Goal: Task Accomplishment & Management: Use online tool/utility

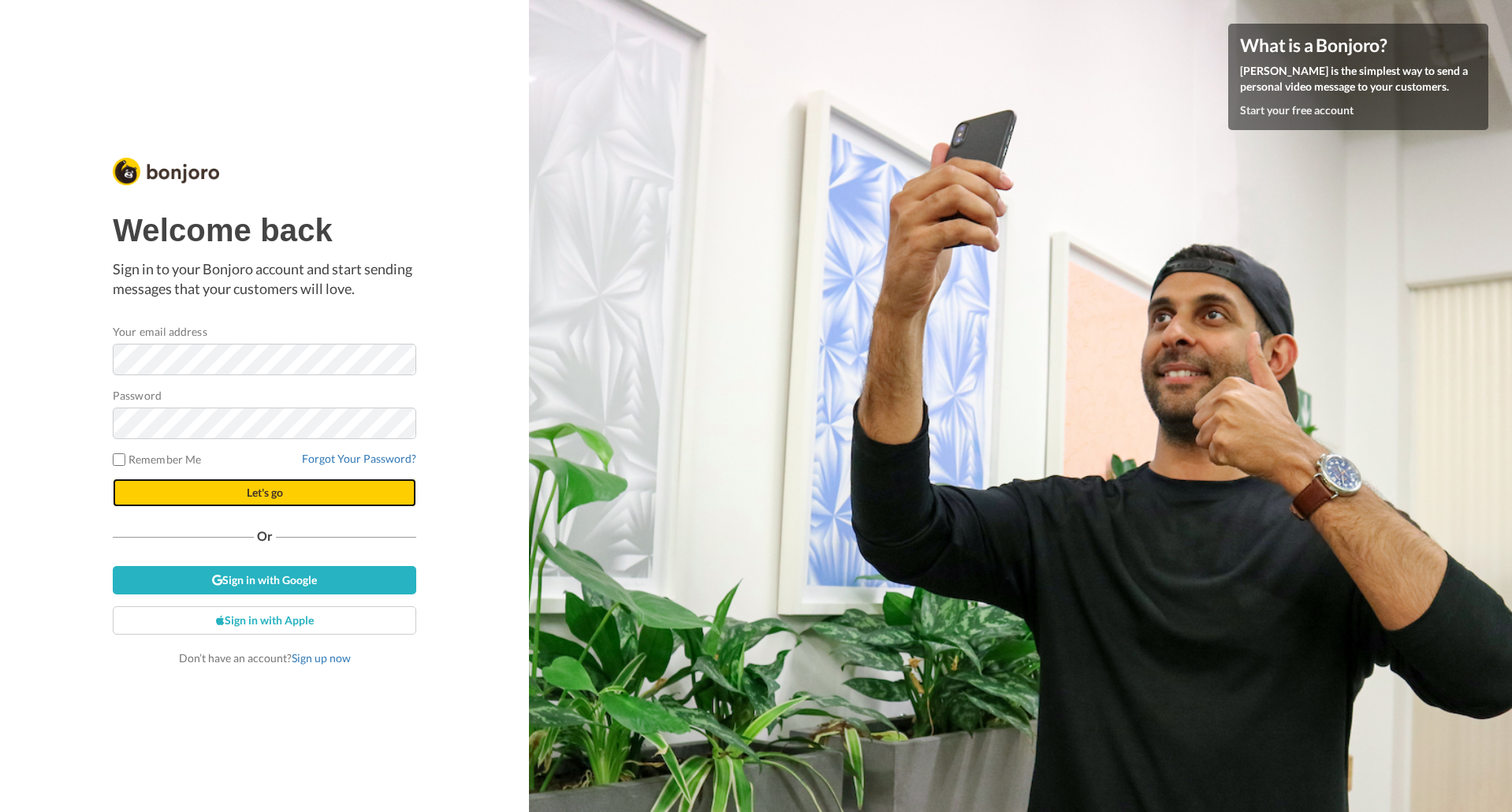
click at [292, 499] on button "Let's go" at bounding box center [265, 492] width 304 height 28
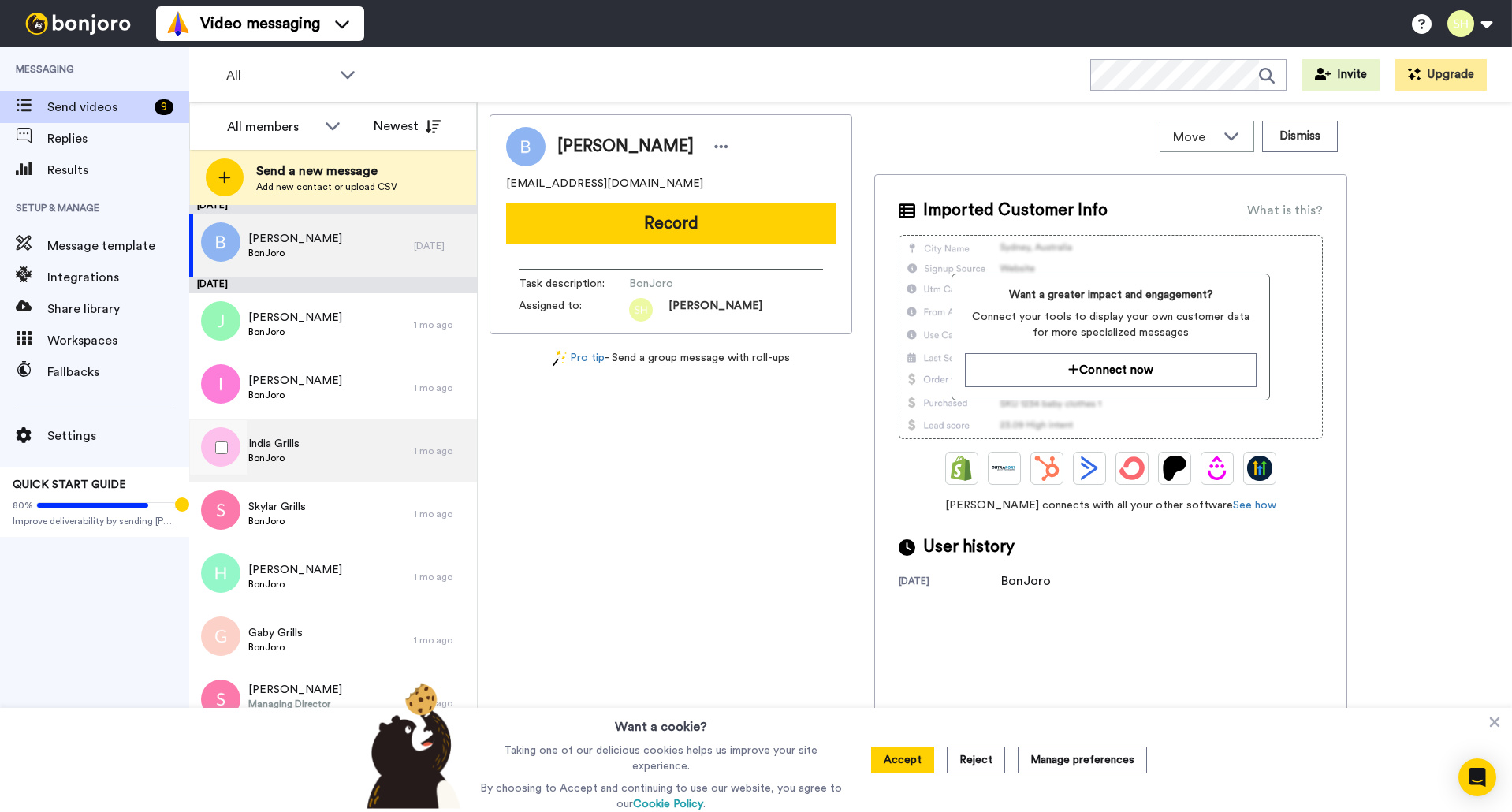
scroll to position [8, 0]
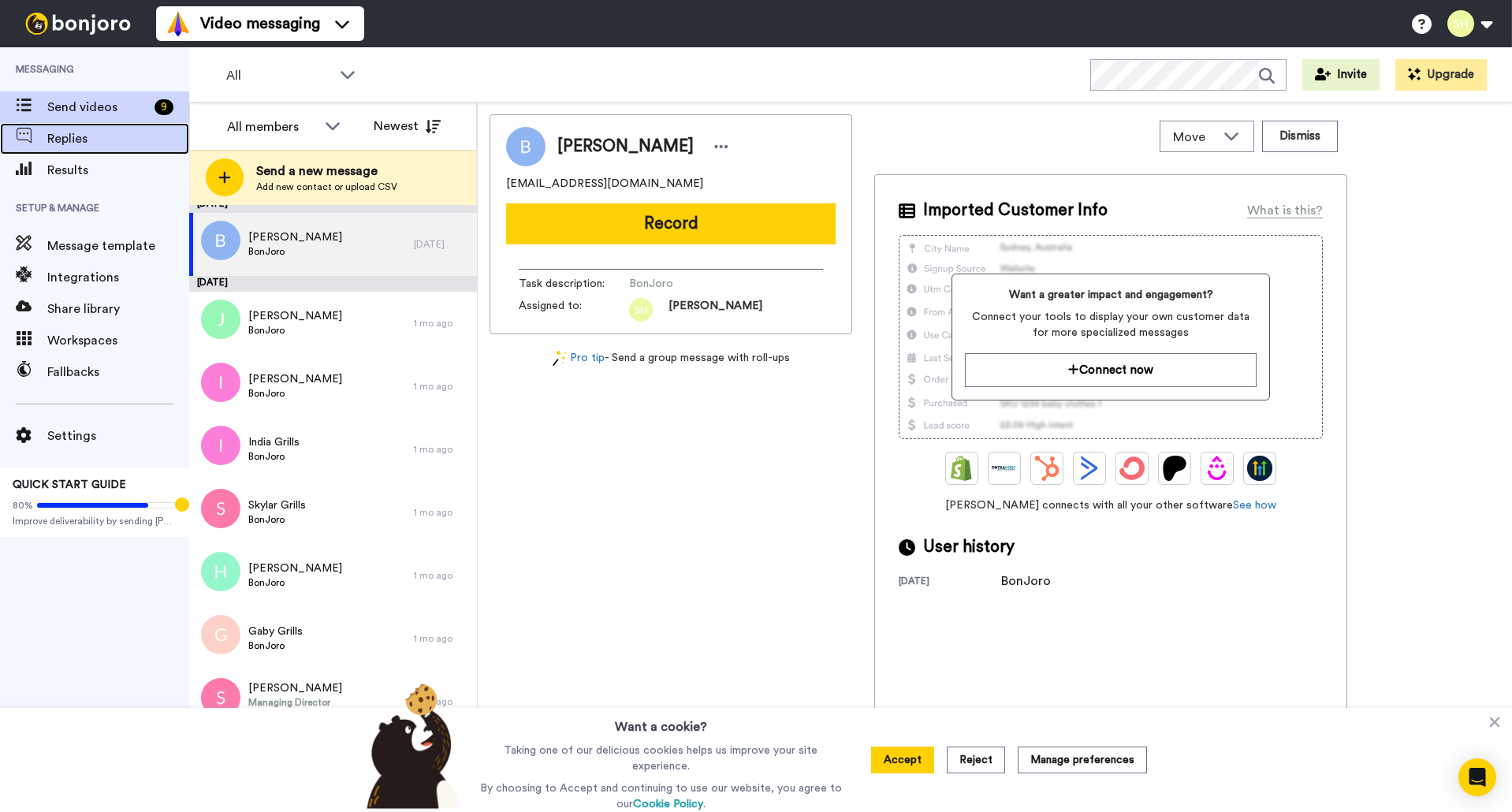
click at [99, 150] on div "Replies" at bounding box center [94, 138] width 189 height 31
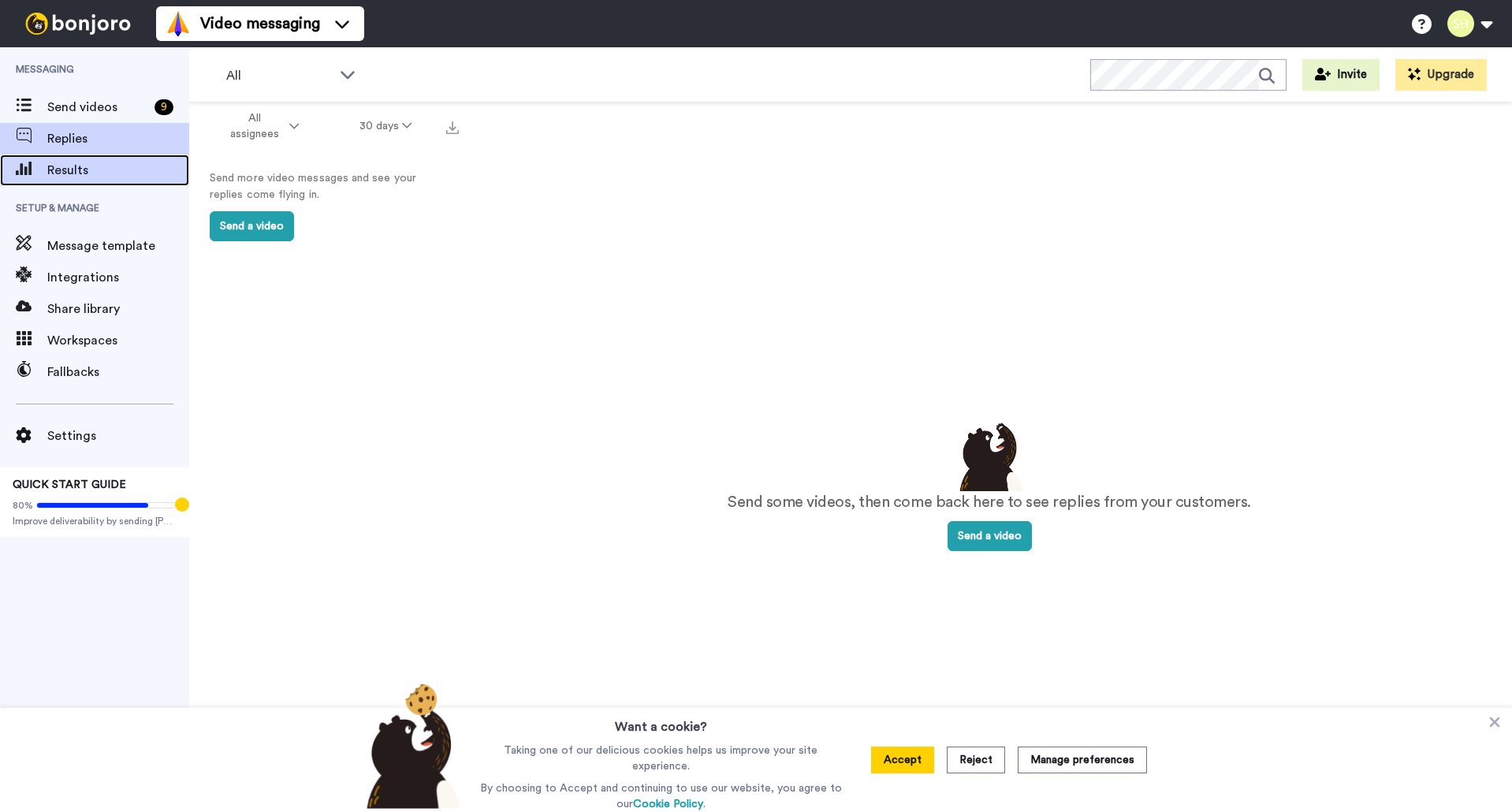
click at [97, 176] on span "Results" at bounding box center [118, 171] width 142 height 19
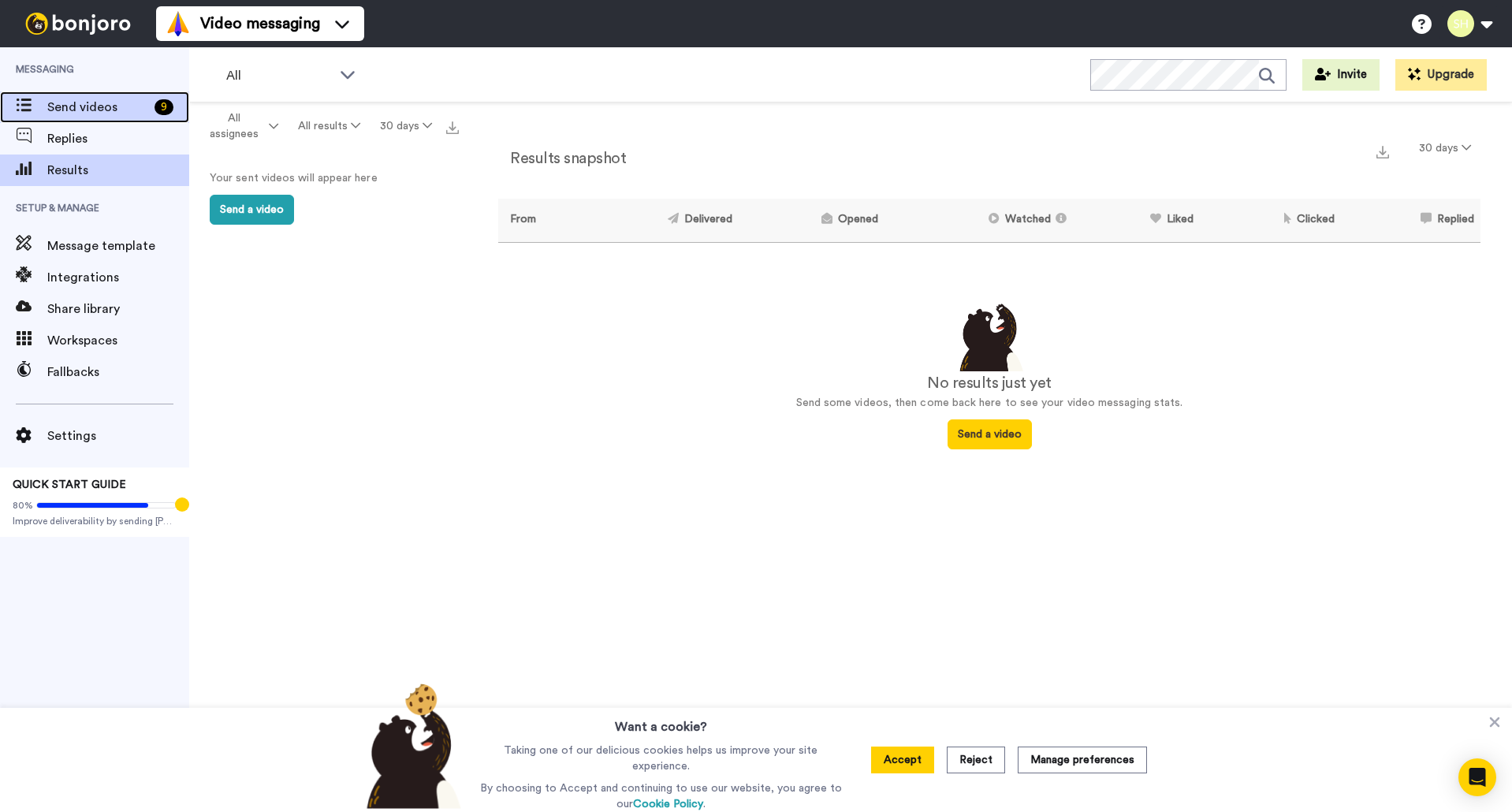
click at [121, 102] on span "Send videos" at bounding box center [98, 107] width 101 height 19
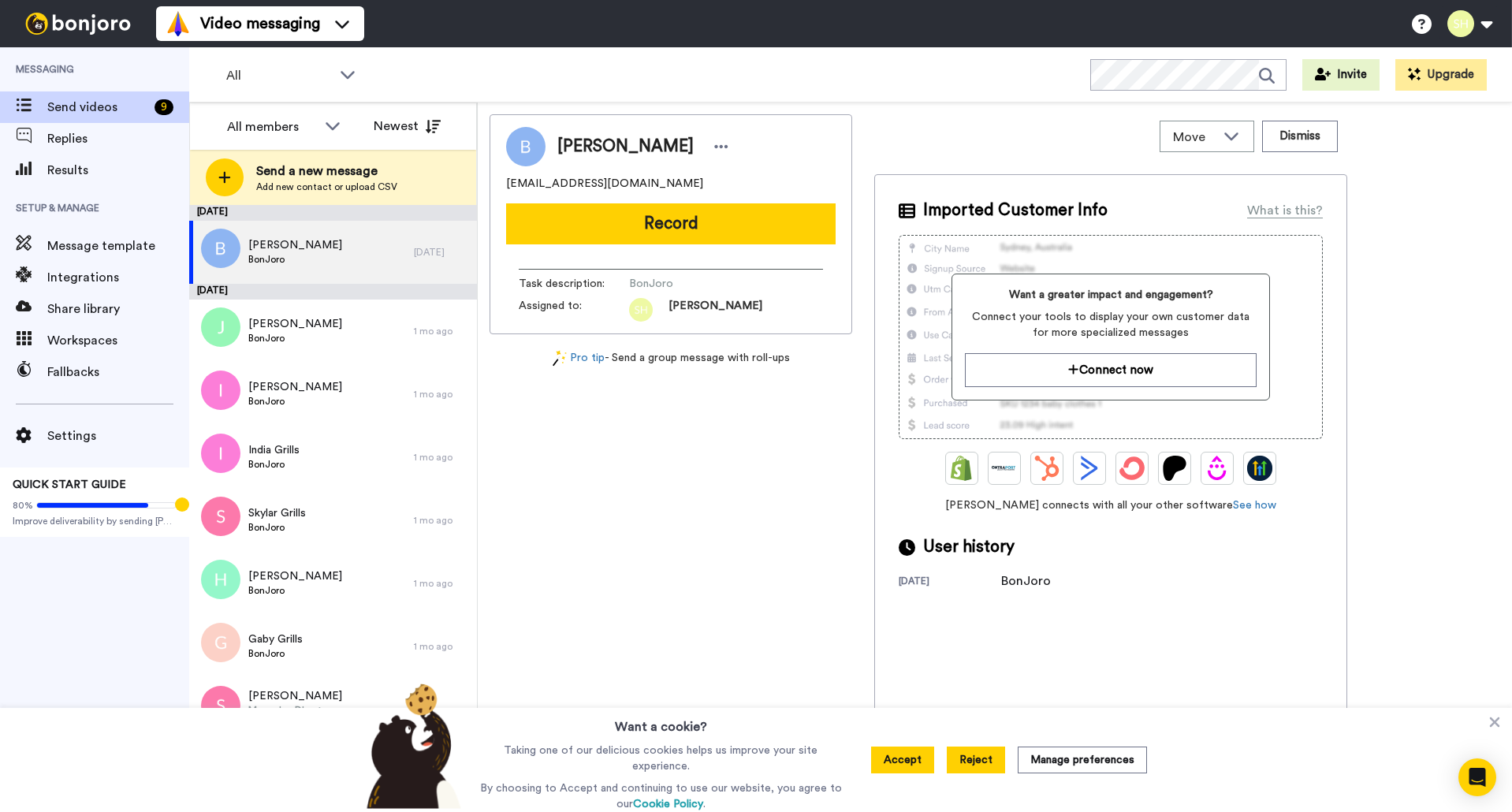
click at [968, 765] on button "Reject" at bounding box center [976, 760] width 59 height 27
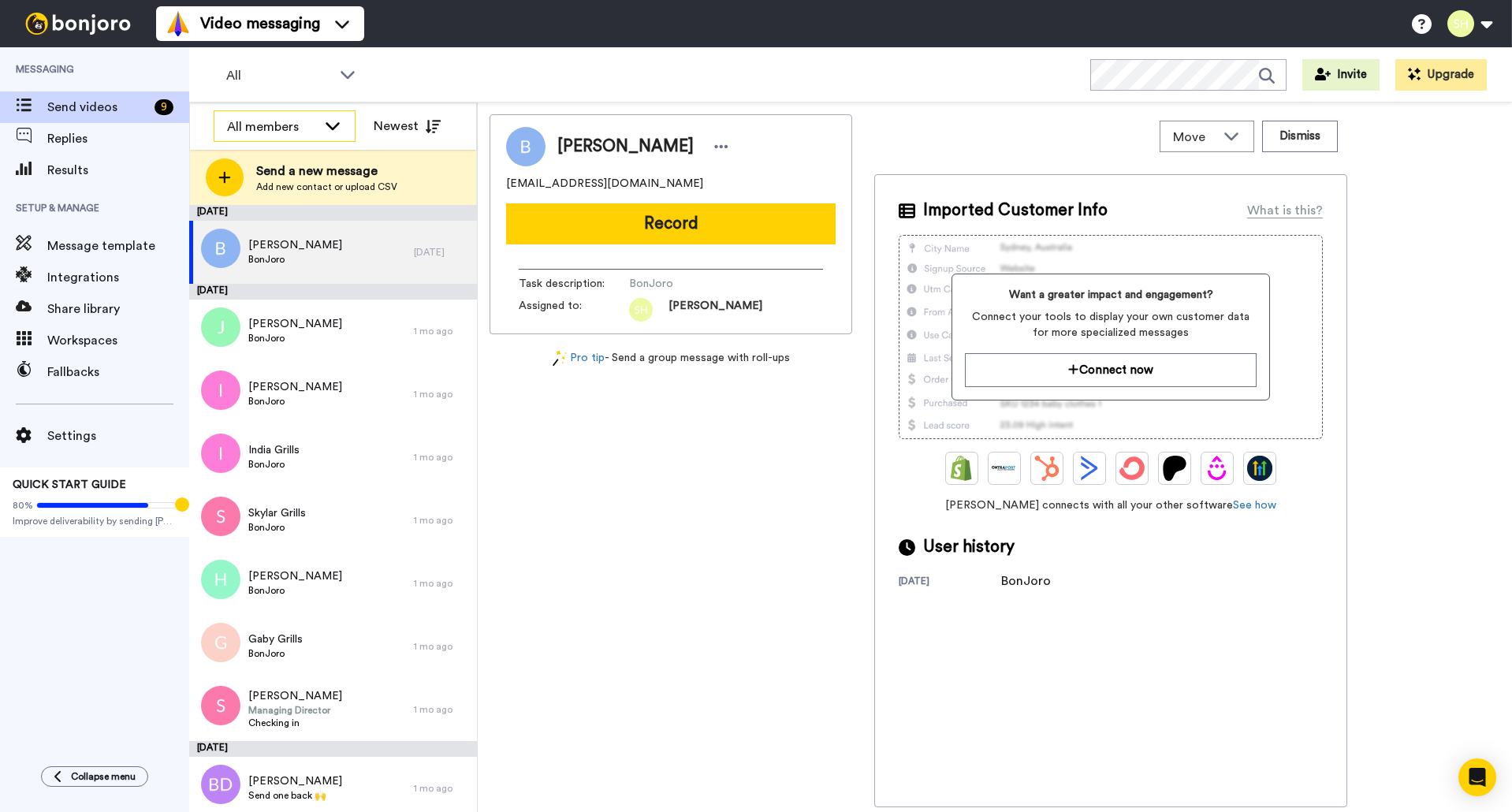
click at [330, 127] on icon at bounding box center [333, 126] width 14 height 8
click at [290, 181] on span "[PERSON_NAME]" at bounding box center [270, 186] width 113 height 16
click at [362, 72] on div "All" at bounding box center [292, 76] width 156 height 31
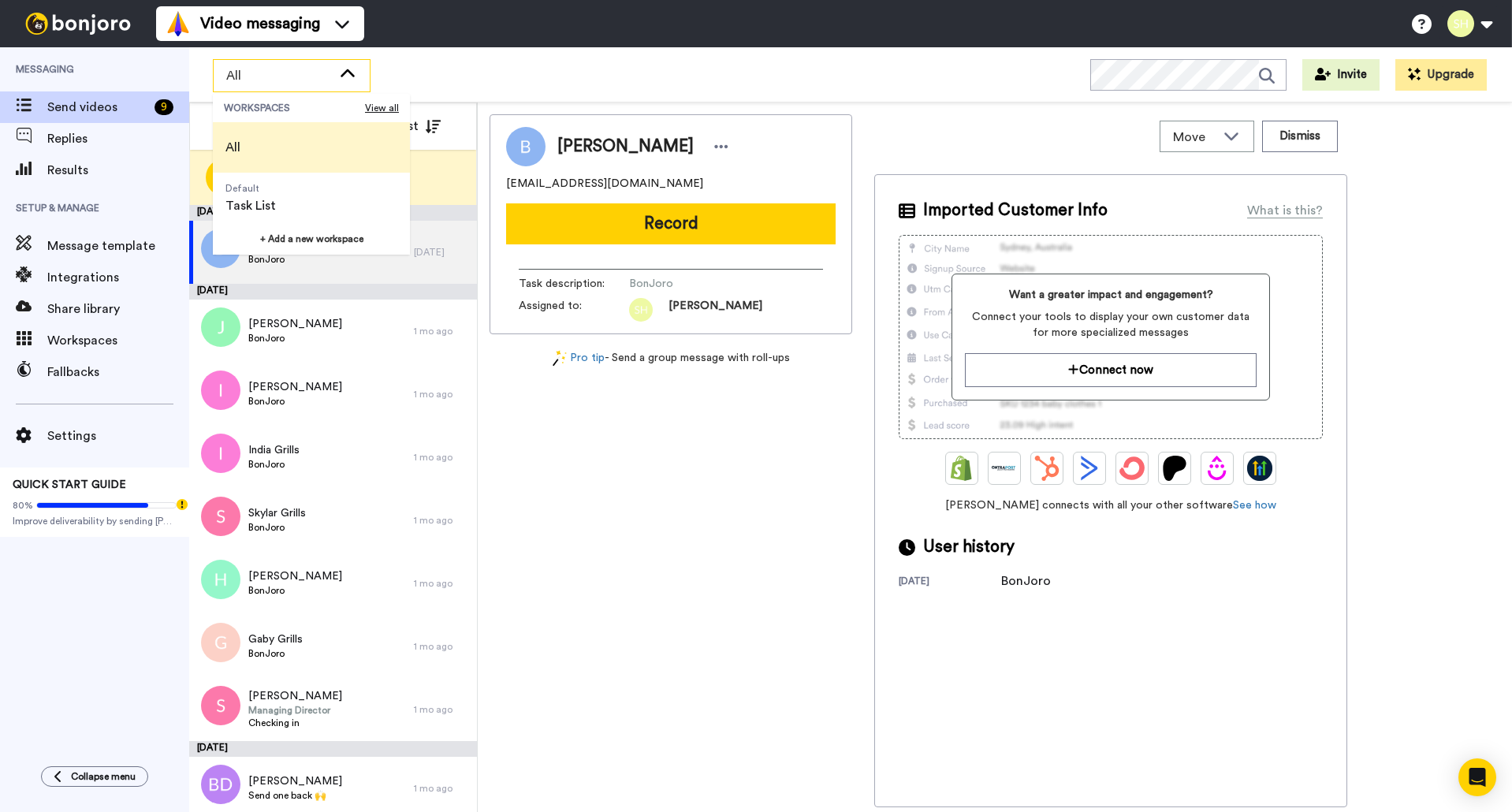
click at [567, 53] on div "All WORKSPACES View all All Default Task List + Add a new workspace Invite Upgr…" at bounding box center [850, 75] width 1323 height 55
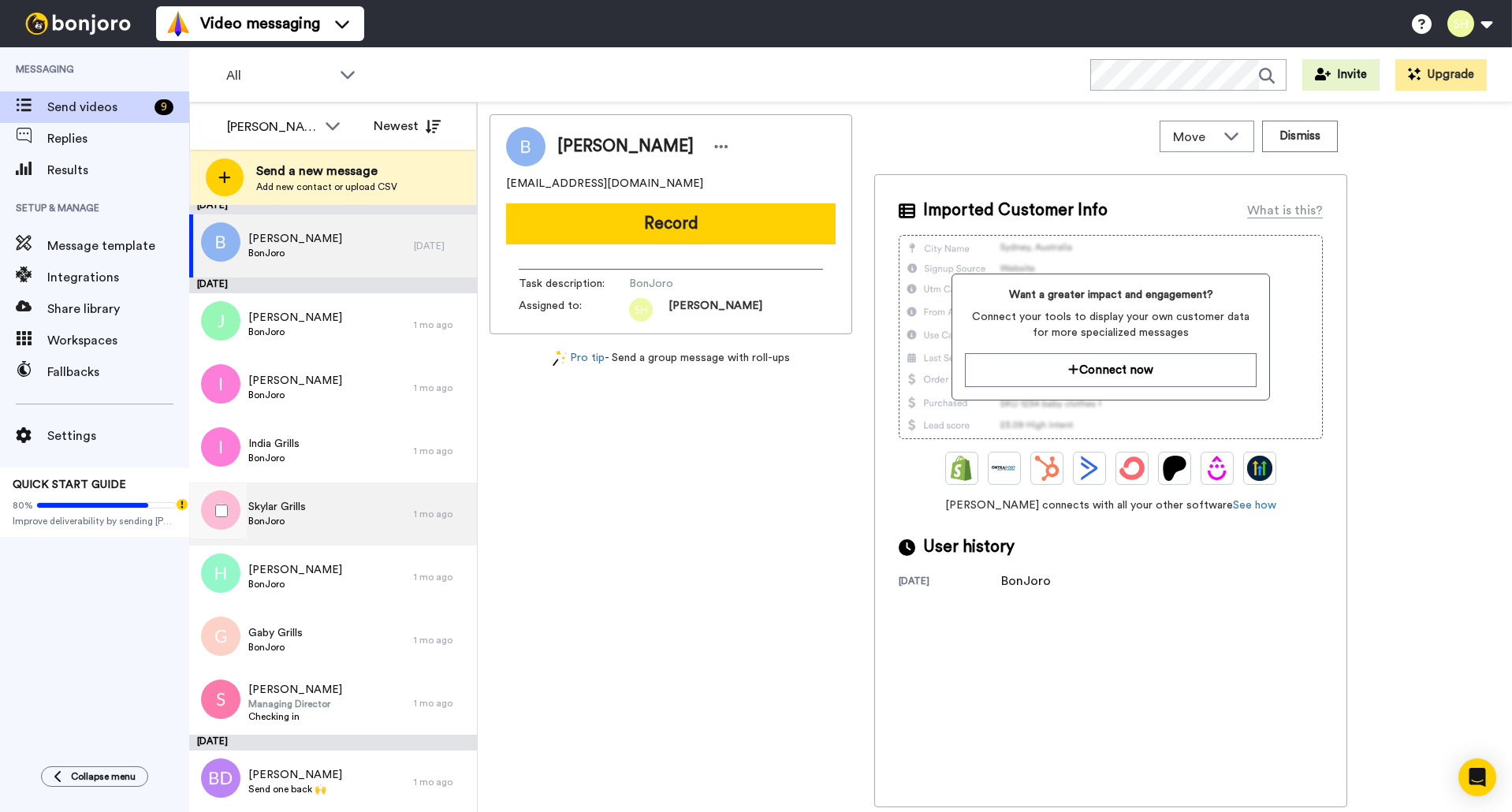
scroll to position [8, 0]
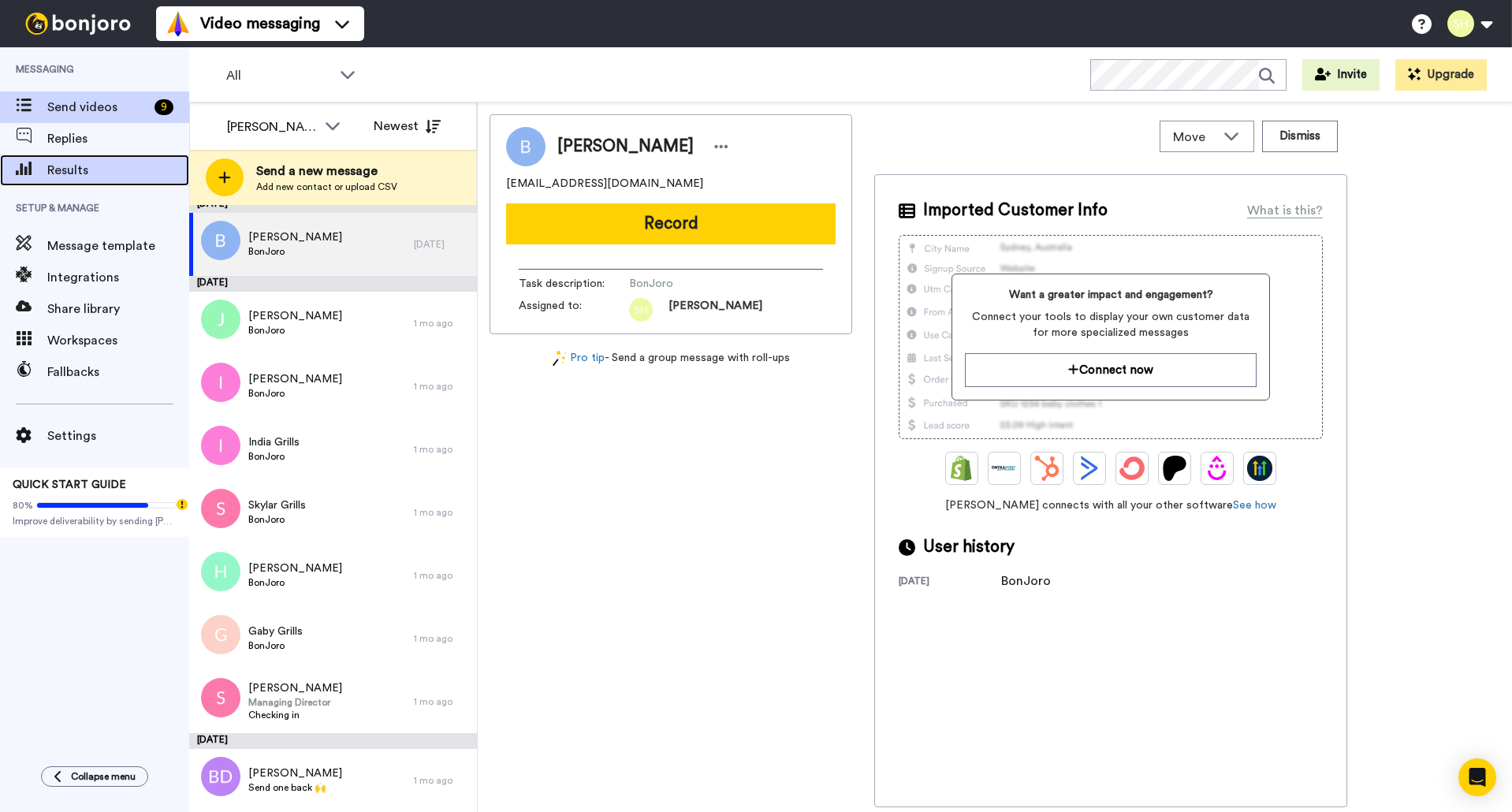
click at [58, 166] on span "Results" at bounding box center [118, 171] width 142 height 19
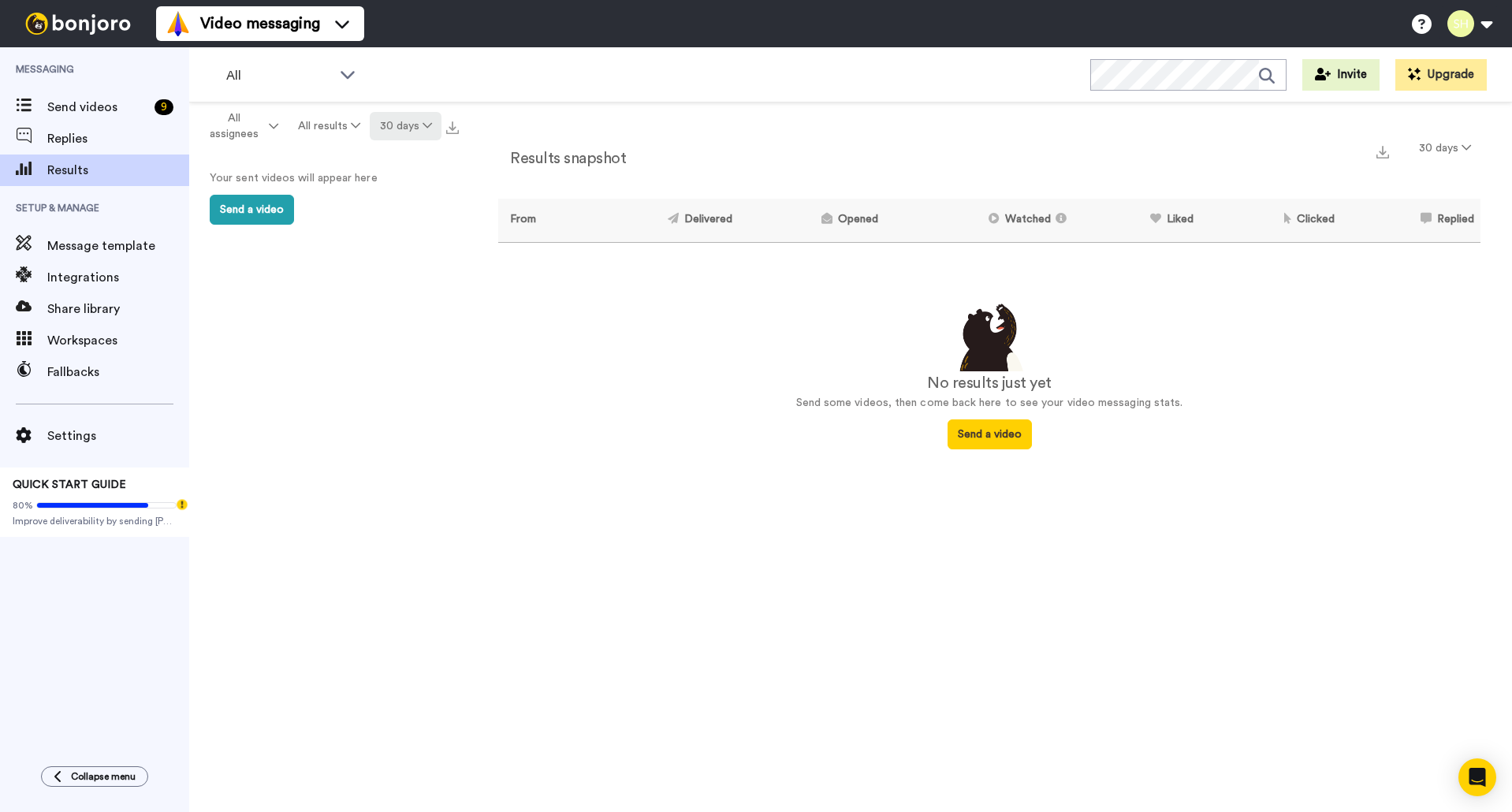
click at [410, 130] on button "30 days" at bounding box center [406, 126] width 72 height 28
click at [414, 250] on li "365 days" at bounding box center [407, 244] width 110 height 28
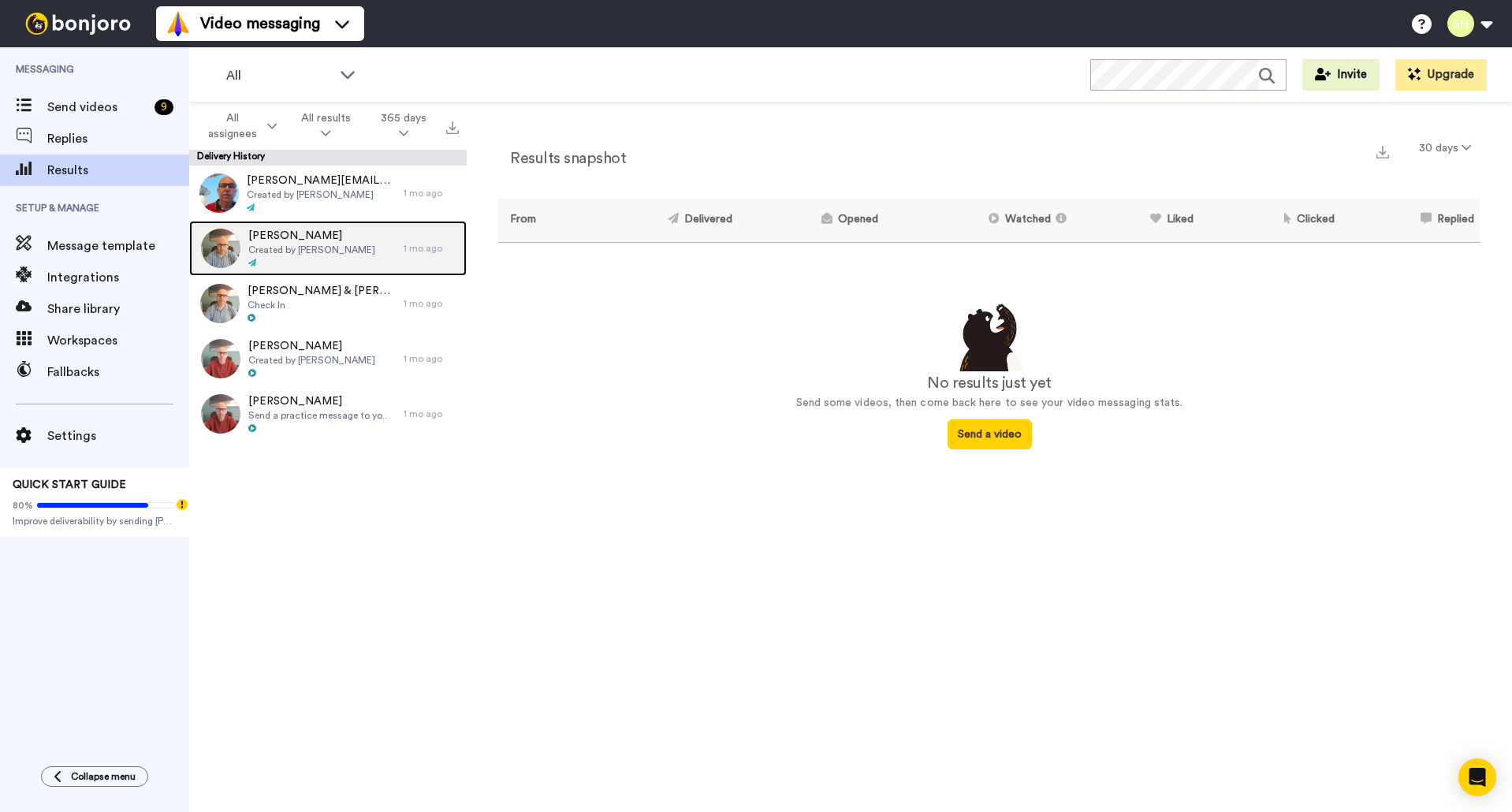
click at [339, 241] on span "[PERSON_NAME]" at bounding box center [312, 236] width 127 height 16
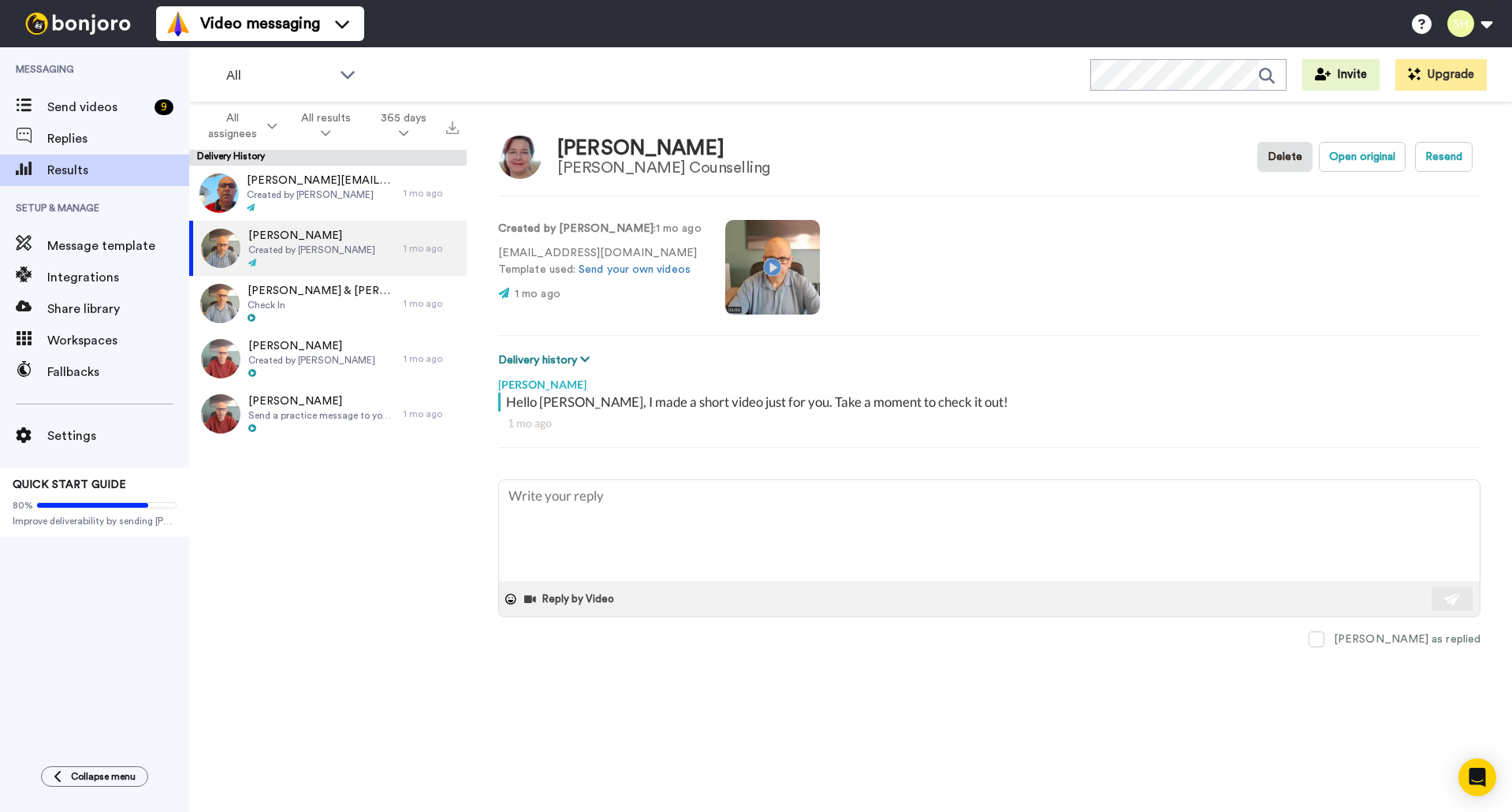
click at [581, 358] on icon at bounding box center [585, 359] width 9 height 11
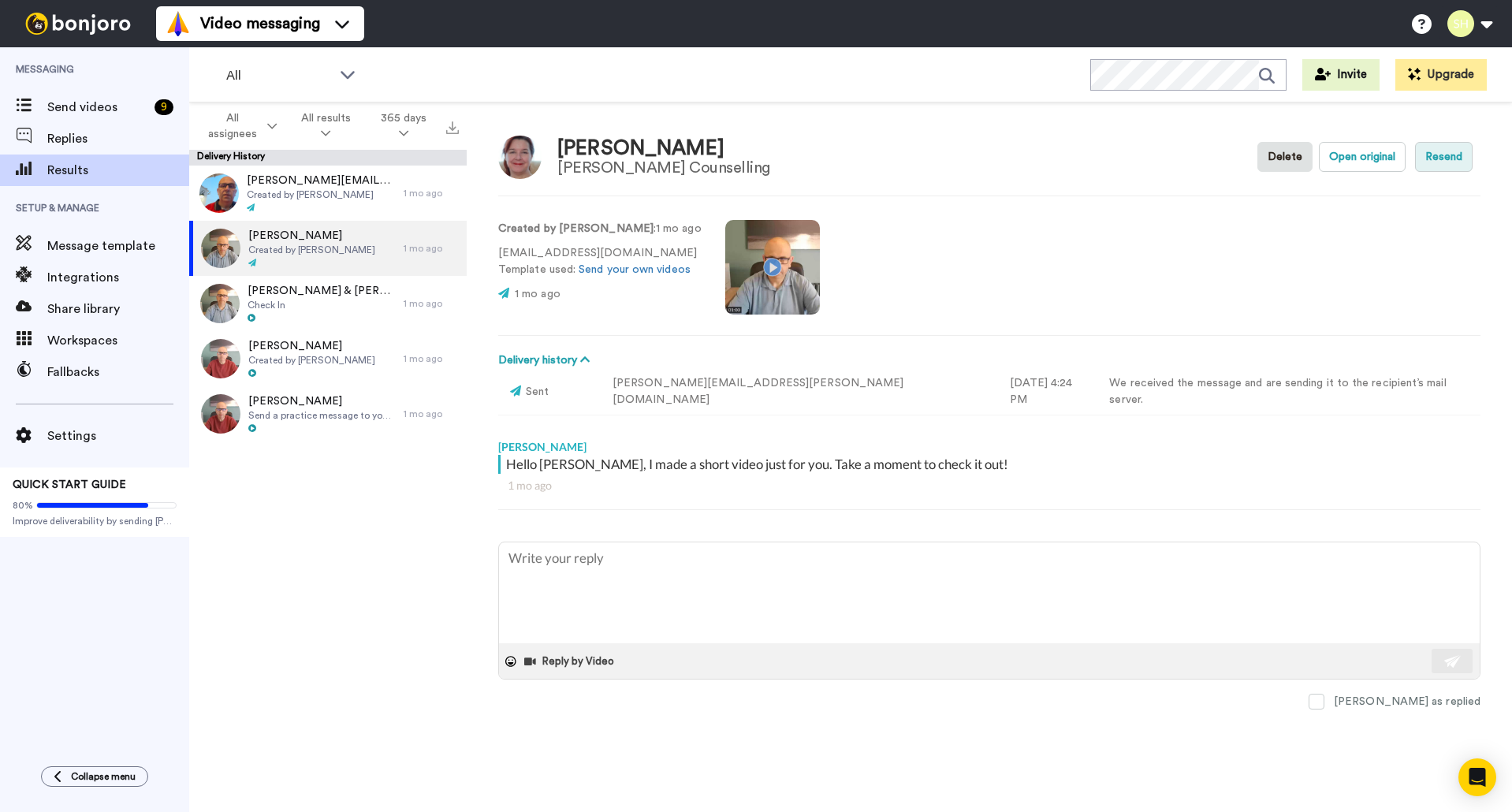
click at [1453, 153] on button "Resend" at bounding box center [1444, 156] width 58 height 30
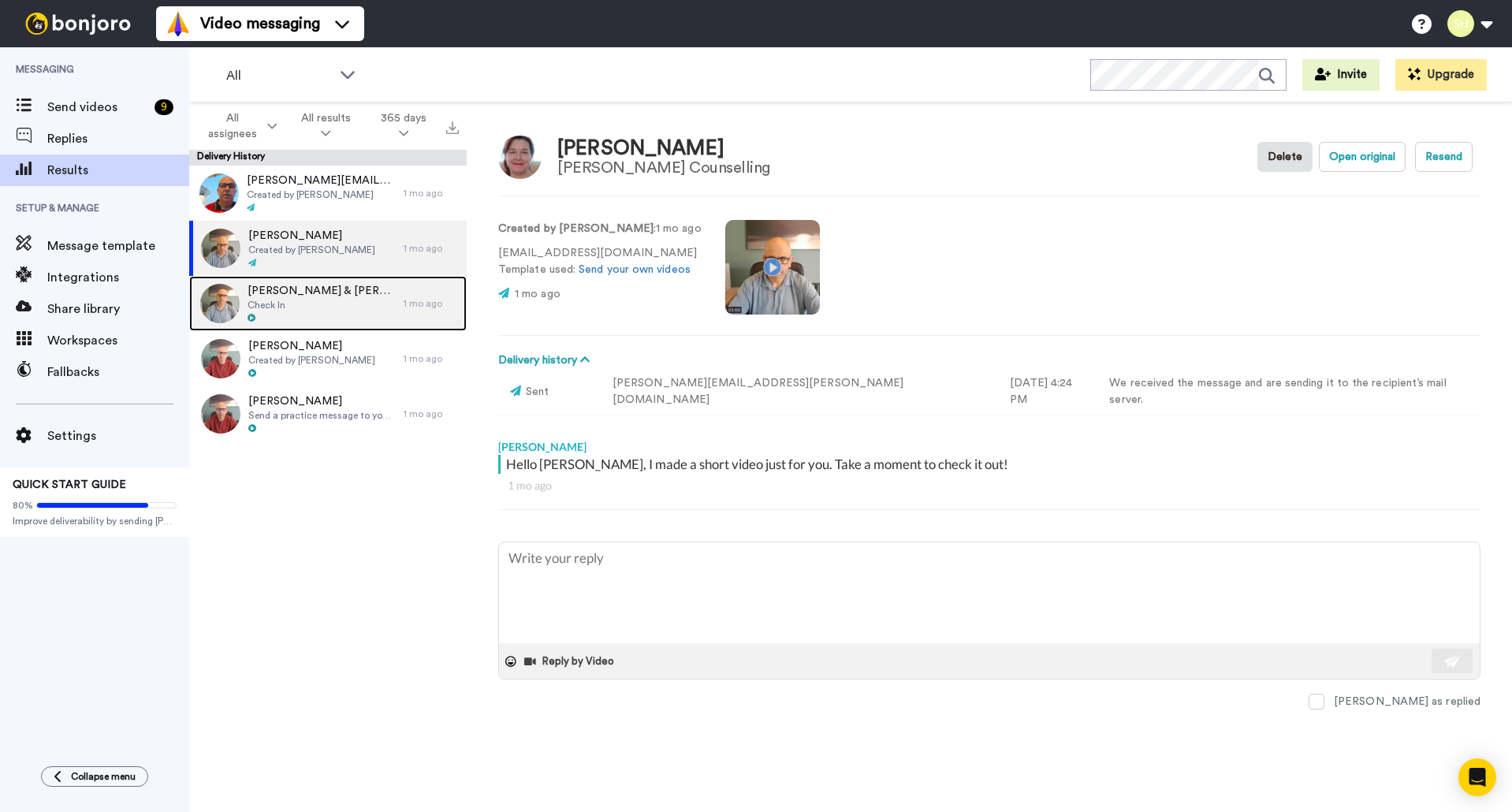
click at [328, 299] on span "Check In" at bounding box center [322, 305] width 148 height 13
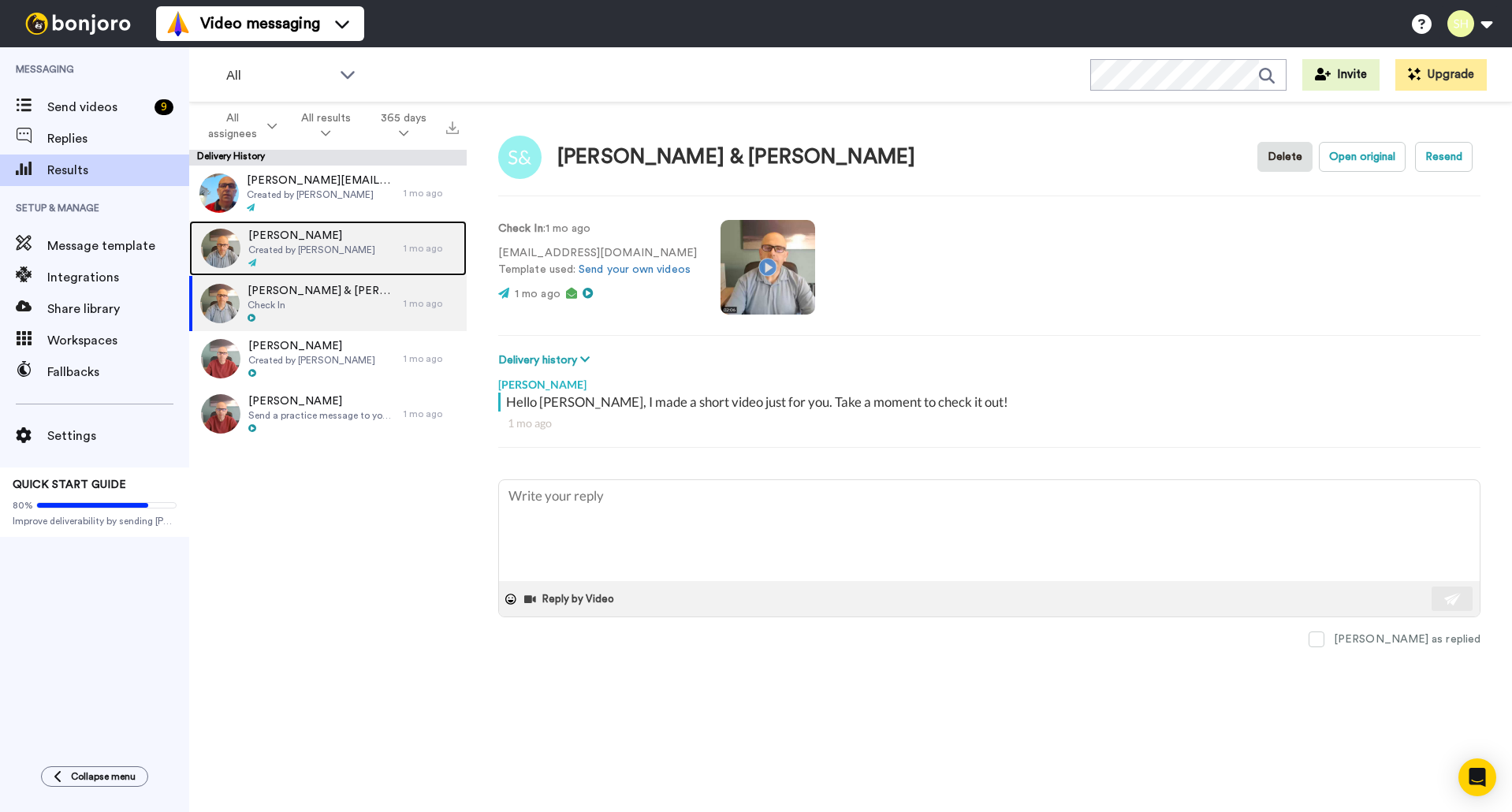
click at [298, 245] on span "Created by Steve Hendry" at bounding box center [312, 249] width 127 height 13
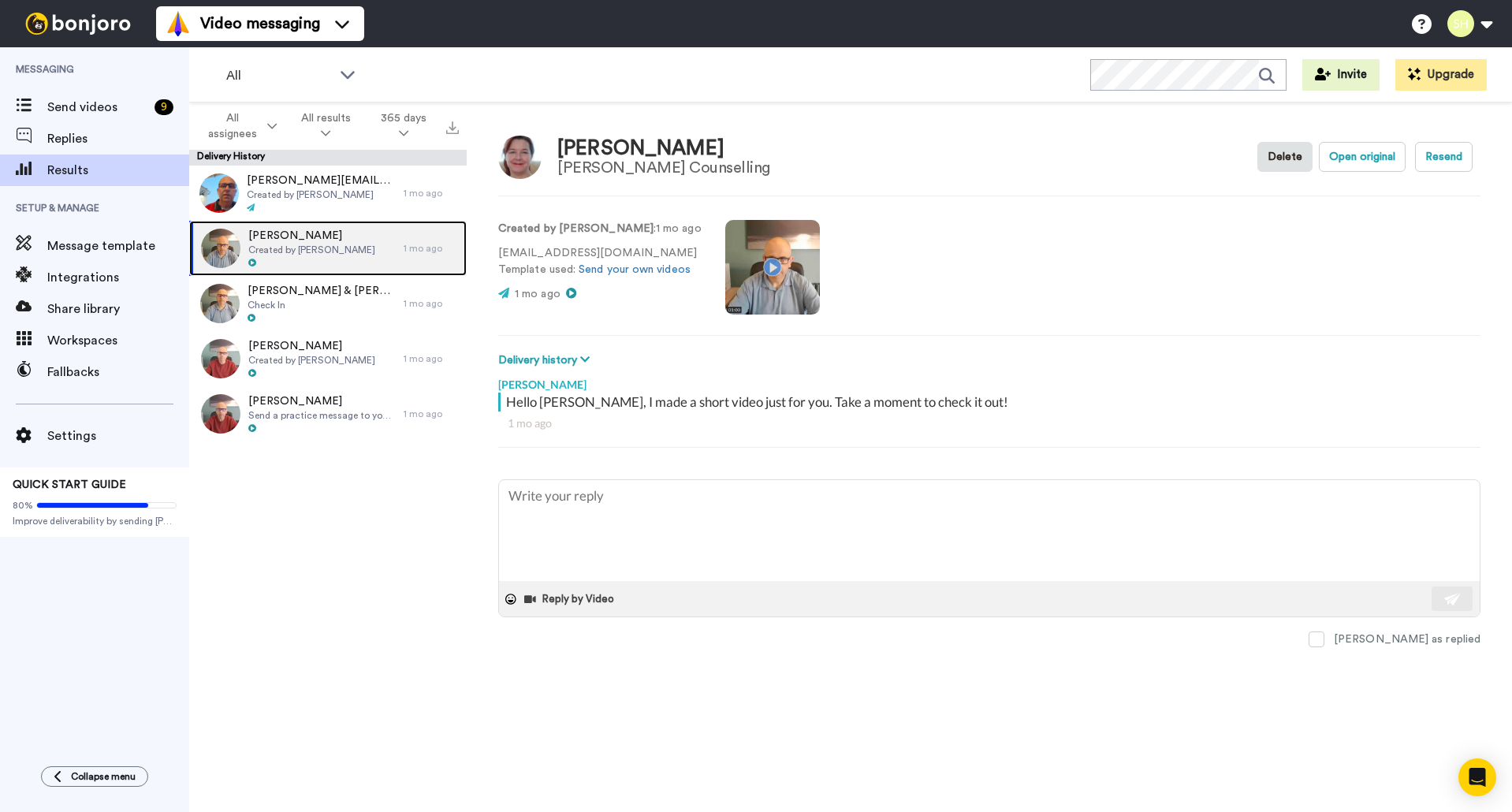
type textarea "x"
